Goal: Task Accomplishment & Management: Manage account settings

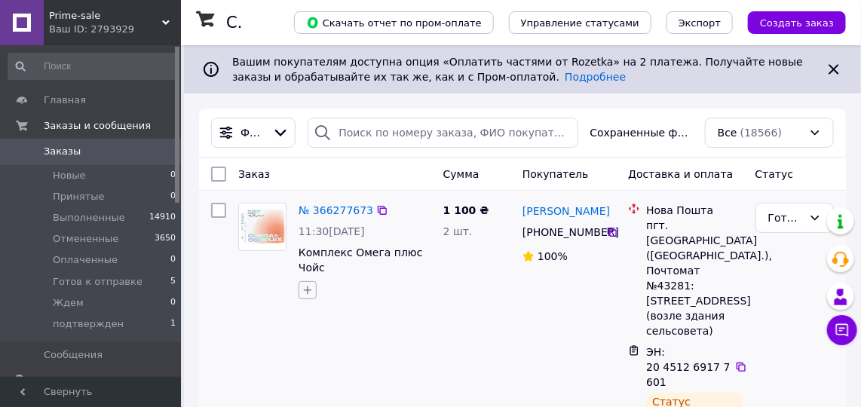
click at [309, 293] on icon "button" at bounding box center [307, 290] width 12 height 12
type input "ОПЛА"
click at [311, 382] on input "оплачен" at bounding box center [312, 383] width 10 height 10
checkbox input "true"
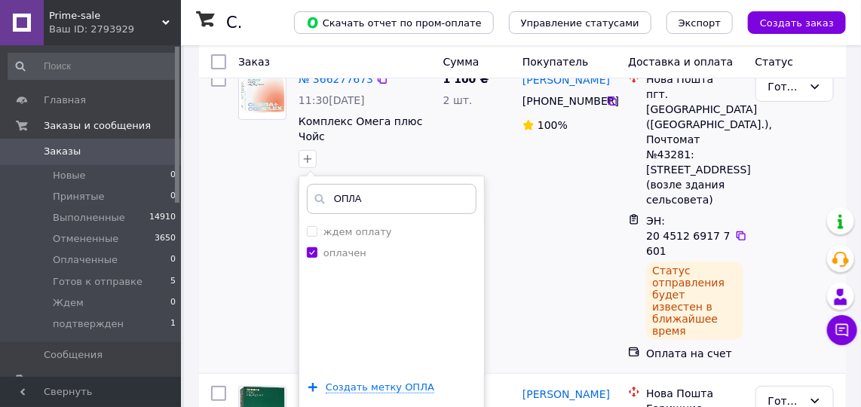
scroll to position [205, 0]
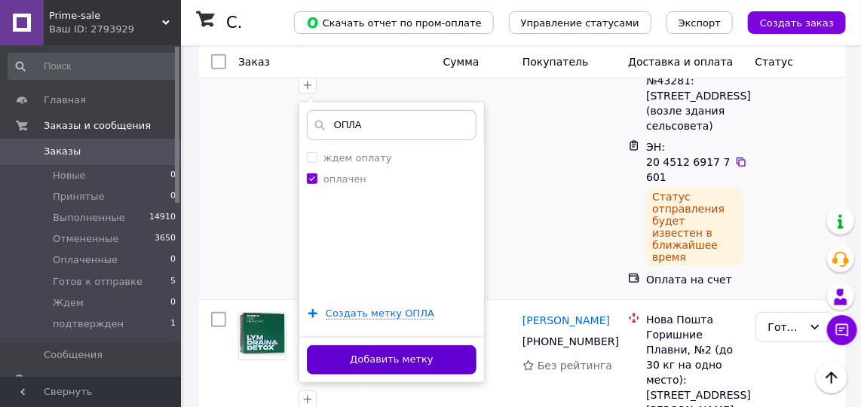
click at [389, 357] on button "Добавить метку" at bounding box center [392, 359] width 170 height 29
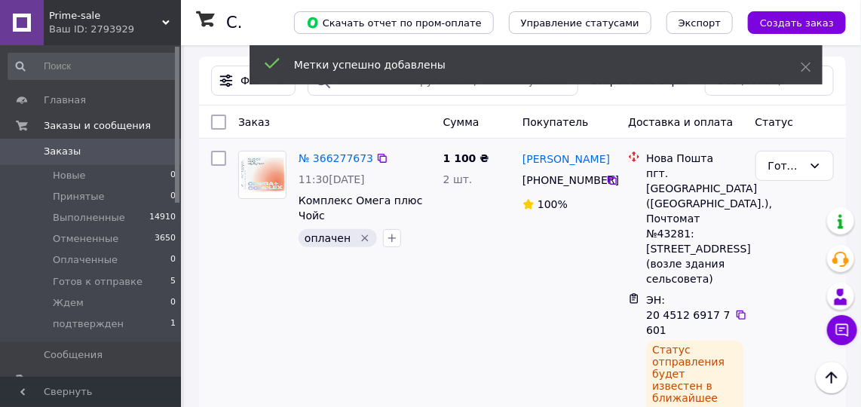
scroll to position [0, 0]
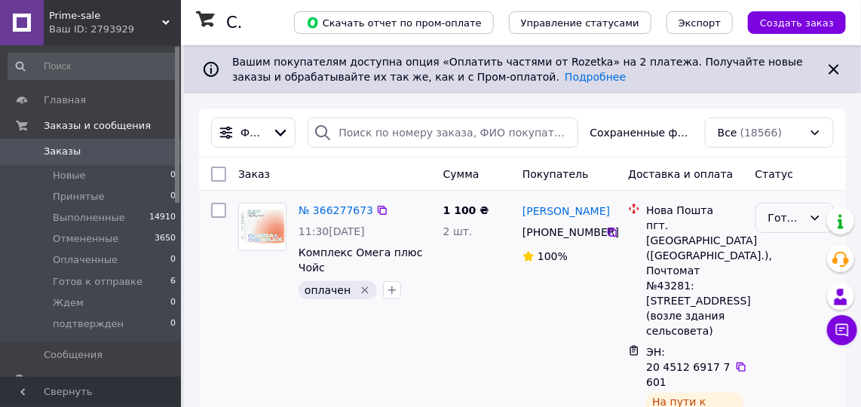
click at [812, 213] on icon at bounding box center [815, 218] width 12 height 12
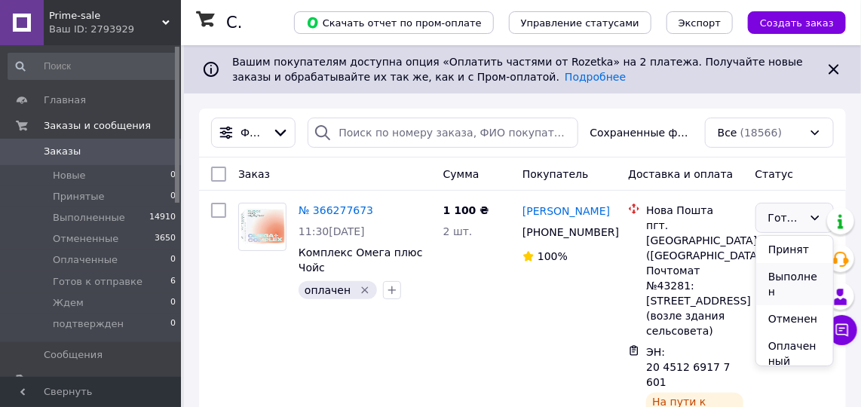
click at [789, 275] on li "Выполнен" at bounding box center [794, 284] width 77 height 42
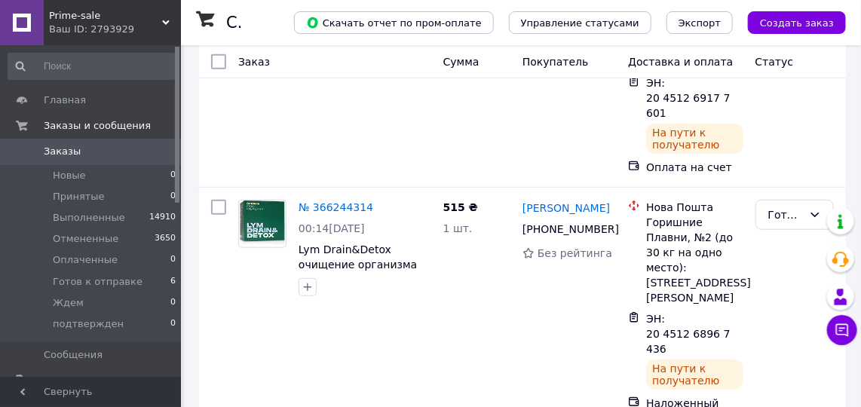
scroll to position [274, 0]
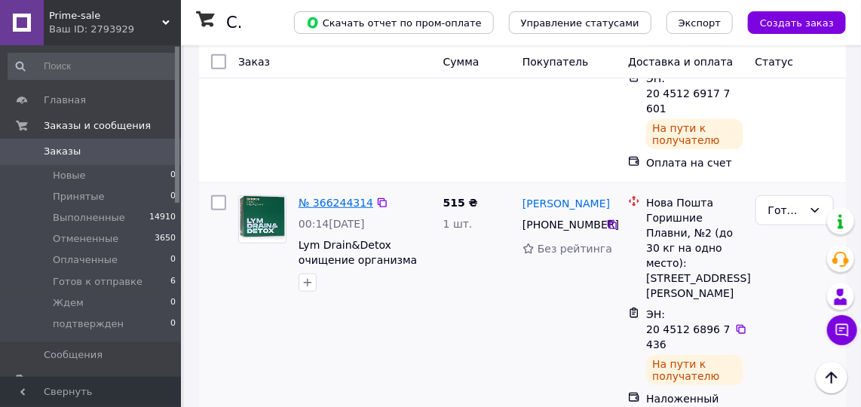
click at [326, 197] on link "№ 366244314" at bounding box center [335, 203] width 75 height 12
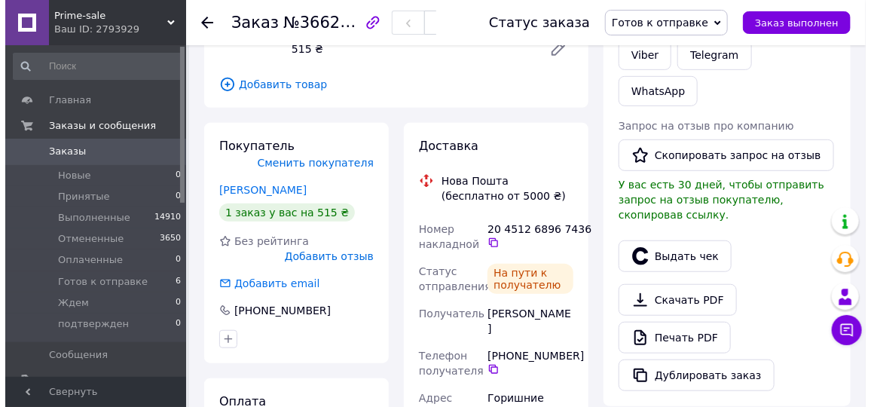
scroll to position [274, 0]
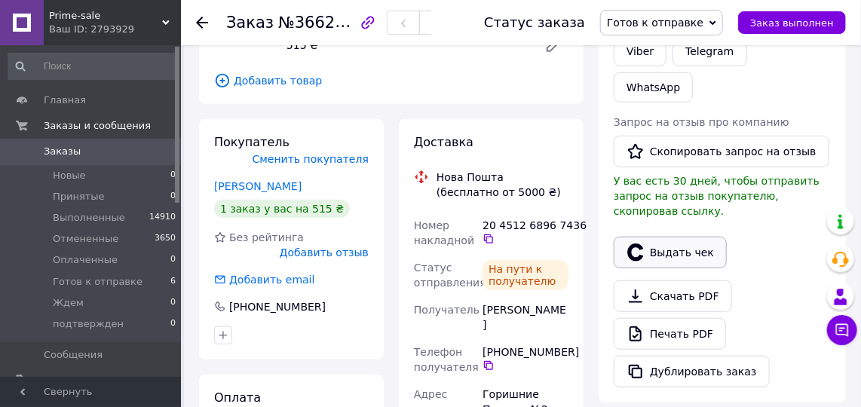
click at [681, 237] on button "Выдать чек" at bounding box center [669, 253] width 113 height 32
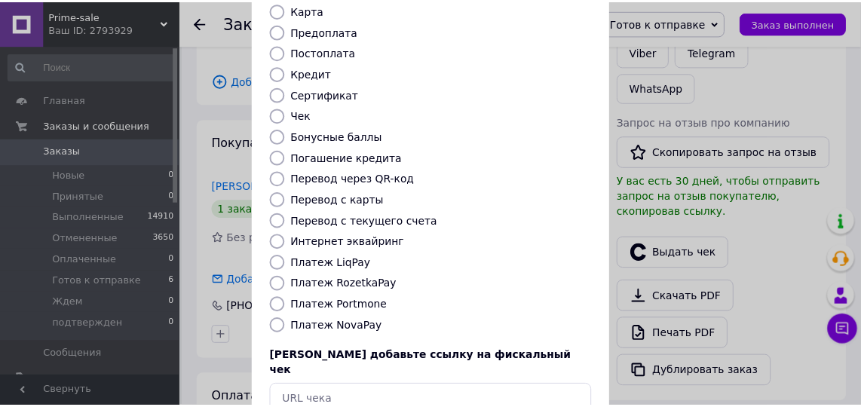
scroll to position [205, 0]
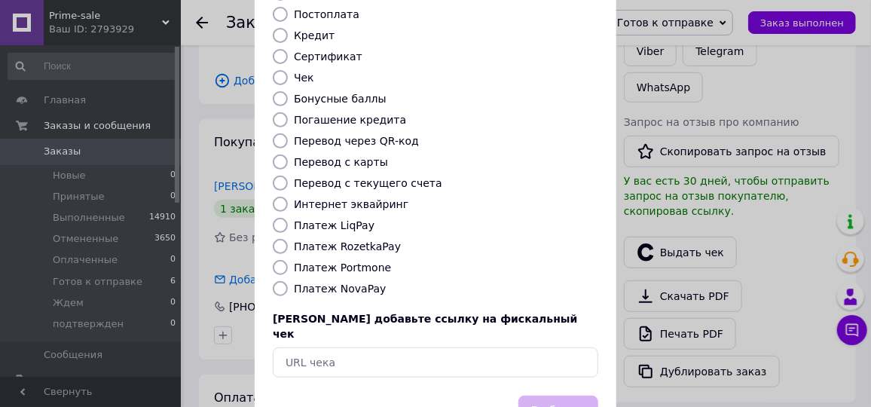
click at [277, 281] on input "Платеж NovaPay" at bounding box center [280, 288] width 15 height 15
radio input "true"
click at [540, 396] on button "Выбрать" at bounding box center [559, 412] width 80 height 32
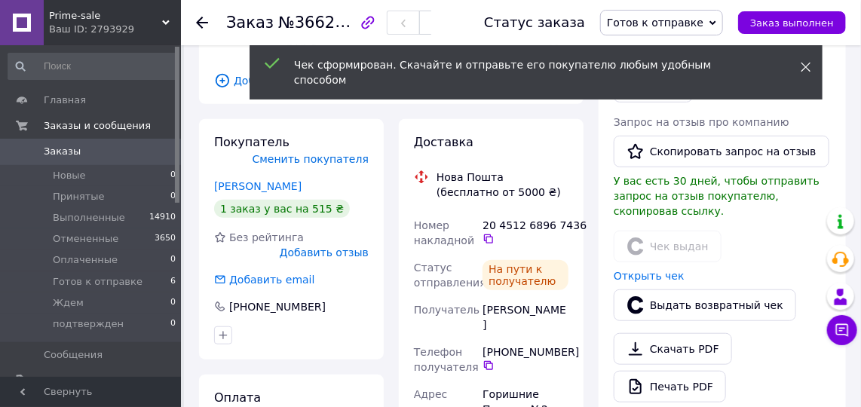
click at [806, 65] on icon at bounding box center [805, 67] width 11 height 11
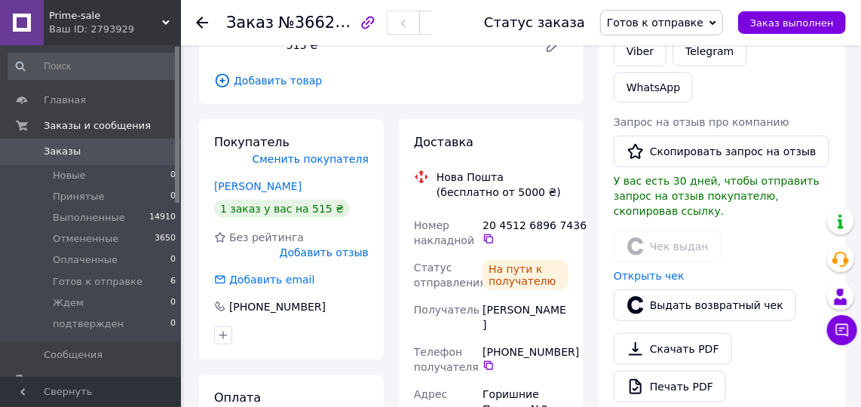
click at [723, 23] on span "Готов к отправке" at bounding box center [661, 23] width 123 height 26
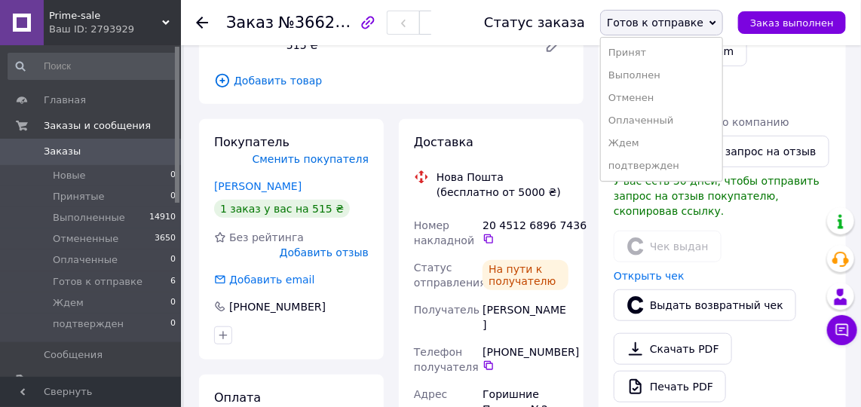
click at [660, 72] on li "Выполнен" at bounding box center [661, 75] width 121 height 23
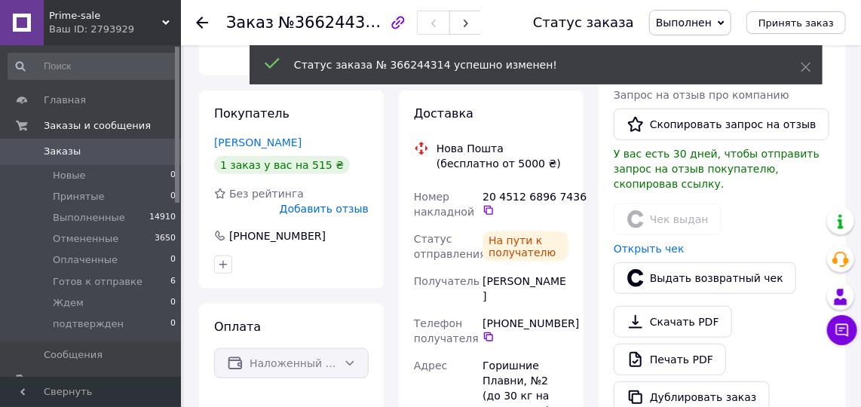
click at [200, 21] on icon at bounding box center [202, 23] width 12 height 12
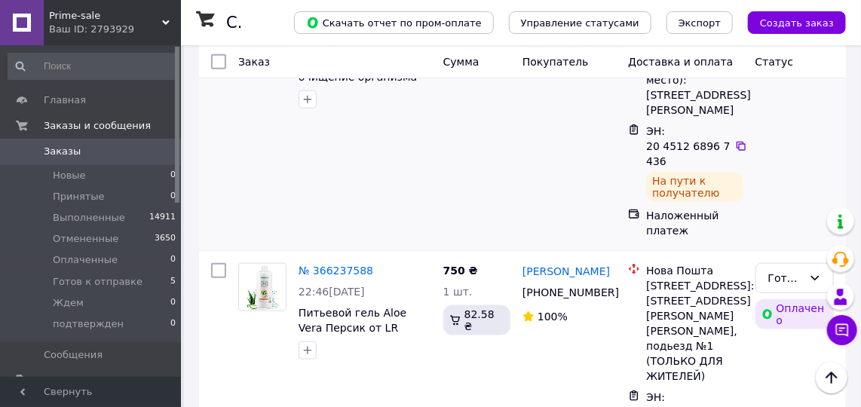
scroll to position [479, 0]
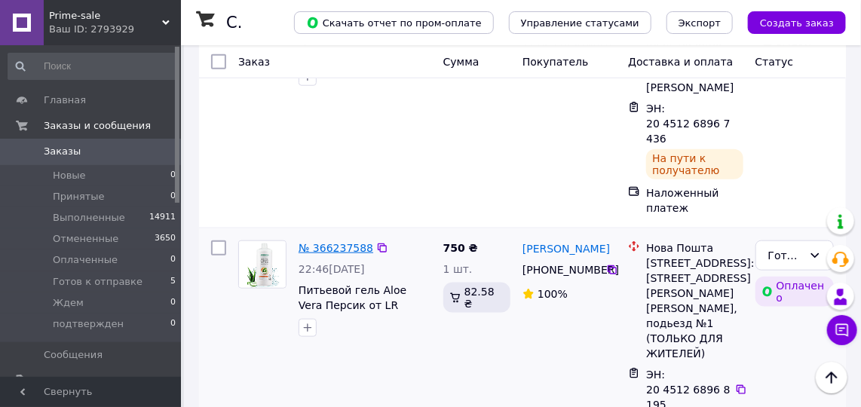
click at [331, 242] on link "№ 366237588" at bounding box center [335, 248] width 75 height 12
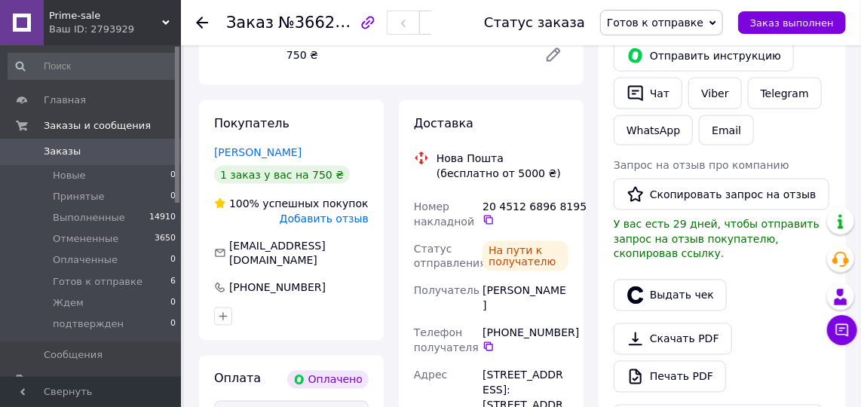
scroll to position [822, 0]
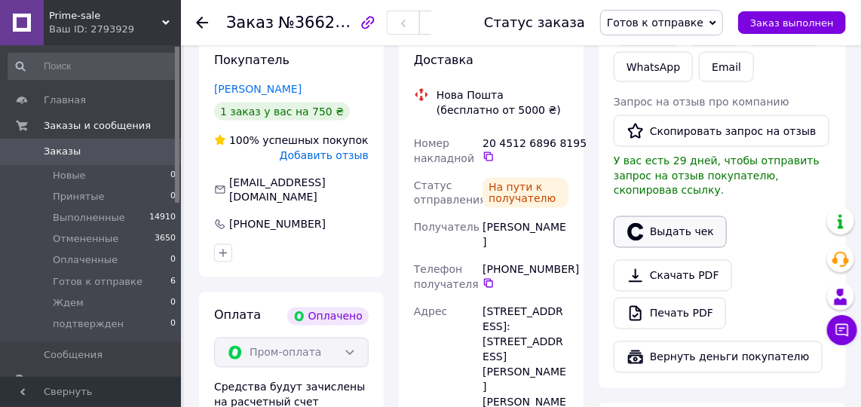
click at [682, 216] on button "Выдать чек" at bounding box center [669, 232] width 113 height 32
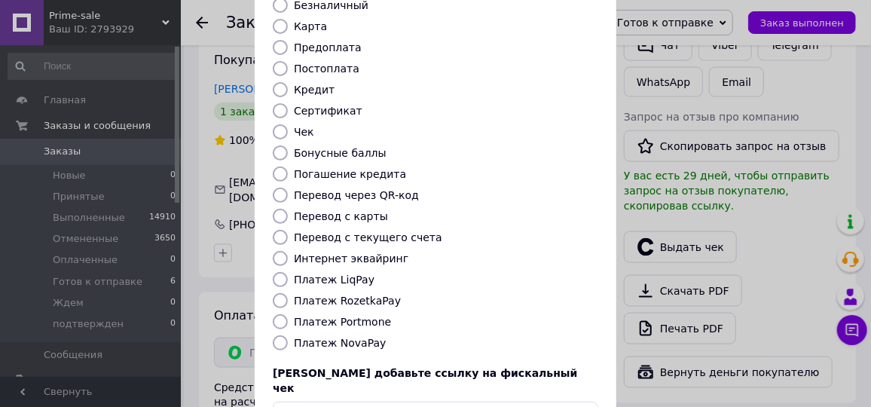
scroll to position [205, 0]
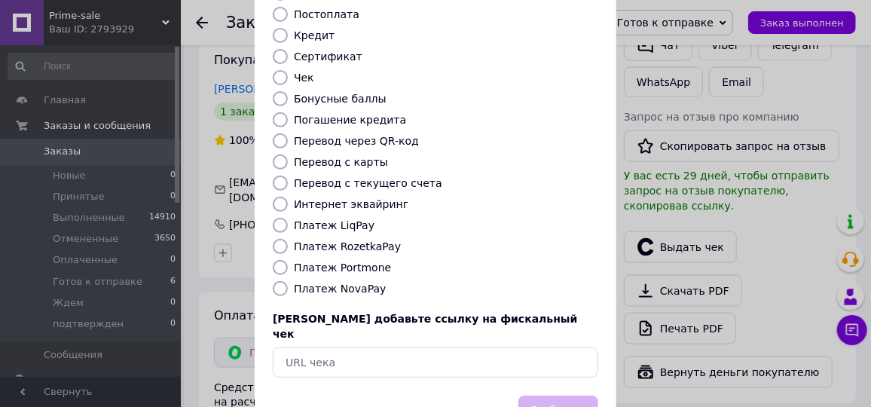
click at [277, 239] on input "Платеж RozetkaPay" at bounding box center [280, 246] width 15 height 15
radio input "true"
click at [536, 396] on button "Выбрать" at bounding box center [559, 412] width 80 height 32
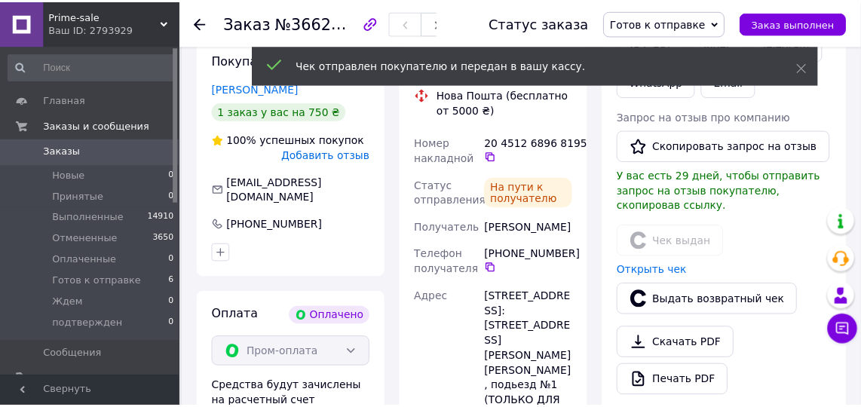
scroll to position [822, 0]
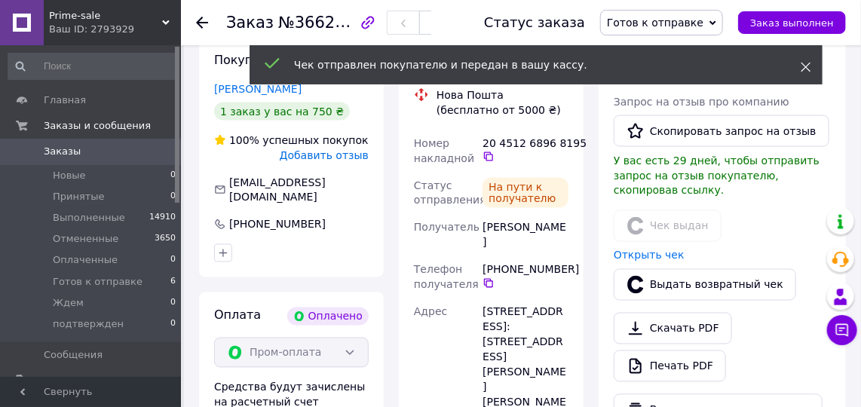
click at [804, 63] on icon at bounding box center [805, 67] width 11 height 11
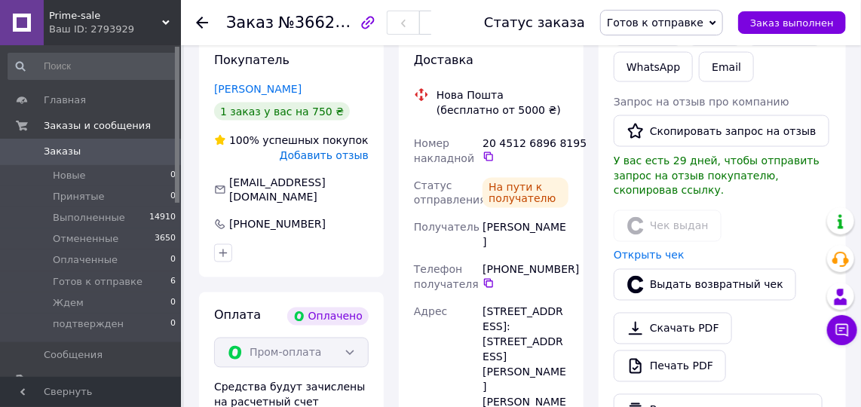
click at [716, 20] on icon at bounding box center [712, 23] width 7 height 7
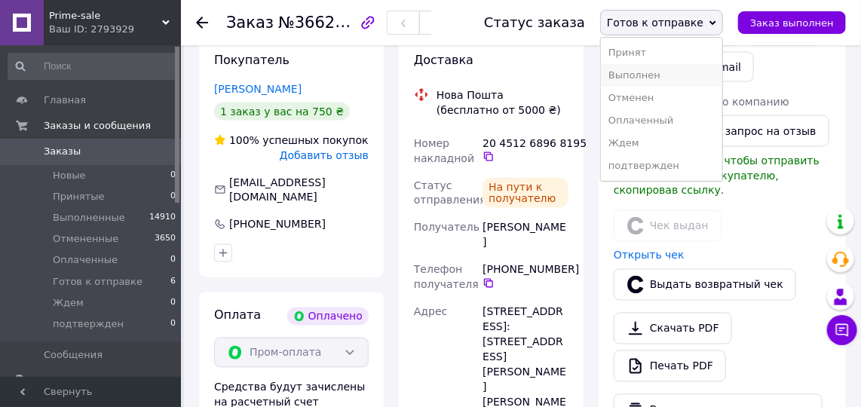
click at [655, 68] on li "Выполнен" at bounding box center [661, 75] width 121 height 23
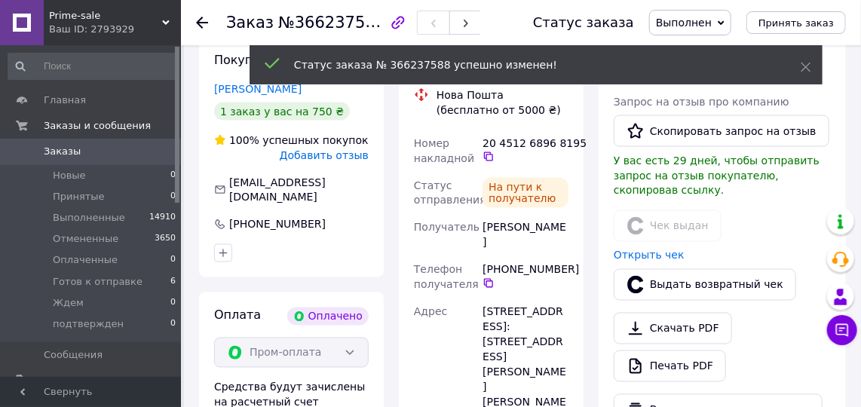
click at [200, 23] on use at bounding box center [202, 23] width 12 height 12
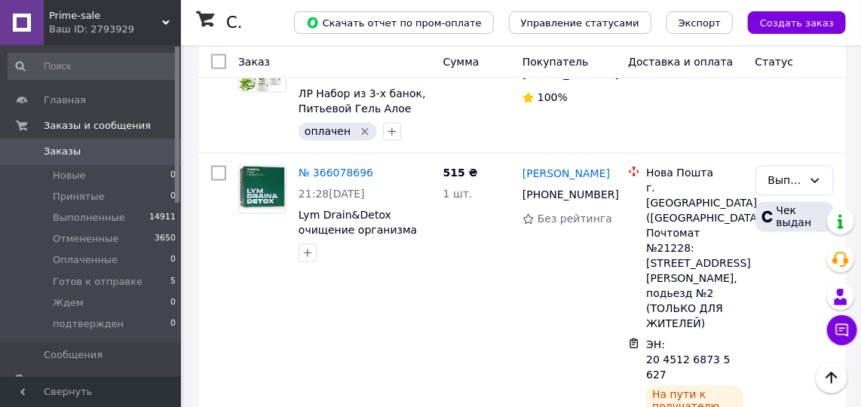
scroll to position [959, 0]
